Goal: Task Accomplishment & Management: Manage account settings

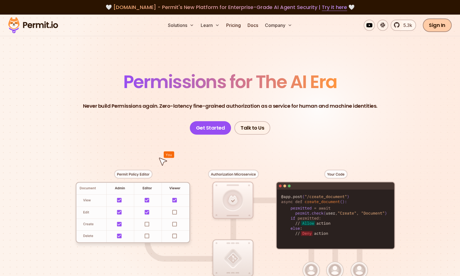
click at [435, 26] on link "Sign In" at bounding box center [437, 25] width 29 height 13
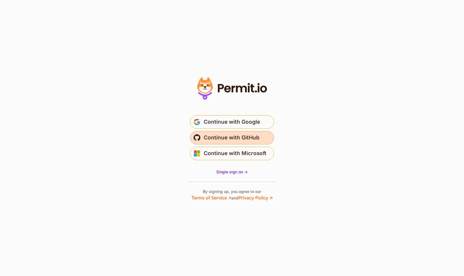
click at [223, 137] on span "Continue with GitHub" at bounding box center [232, 137] width 56 height 9
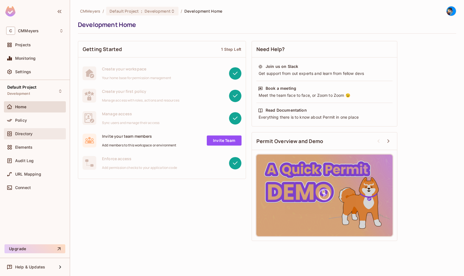
click at [30, 134] on span "Directory" at bounding box center [23, 134] width 17 height 4
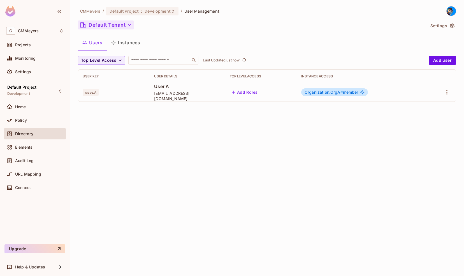
click at [115, 27] on button "Default Tenant" at bounding box center [106, 24] width 56 height 9
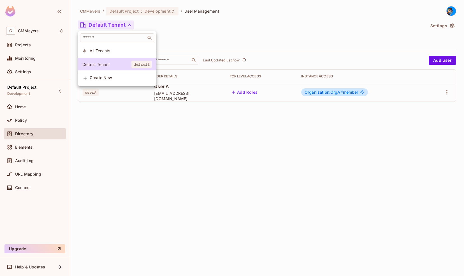
click at [115, 27] on div at bounding box center [232, 138] width 464 height 276
